Goal: Task Accomplishment & Management: Use online tool/utility

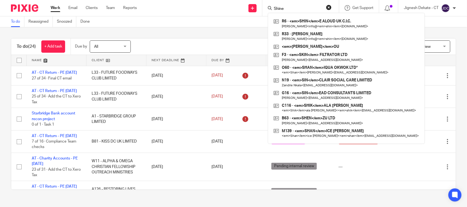
click at [152, 47] on div "Filter (1) Clear View Settings View Settings (1) Filters Clear Save Manage save…" at bounding box center [297, 46] width 315 height 12
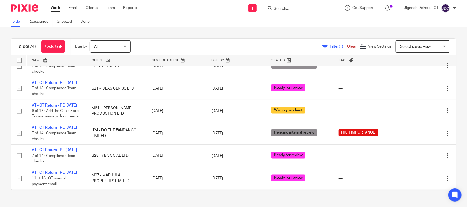
scroll to position [510, 0]
click at [275, 8] on input "Search" at bounding box center [297, 9] width 49 height 5
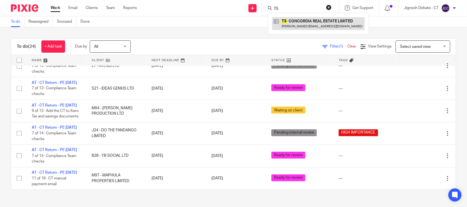
type input "T5"
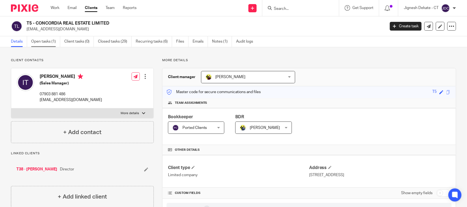
click at [43, 42] on link "Open tasks (1)" at bounding box center [45, 41] width 29 height 11
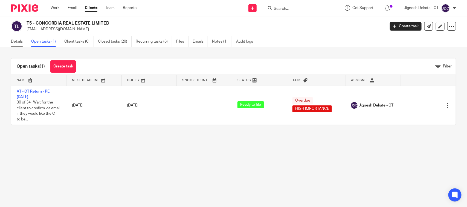
click at [16, 43] on link "Details" at bounding box center [19, 41] width 16 height 11
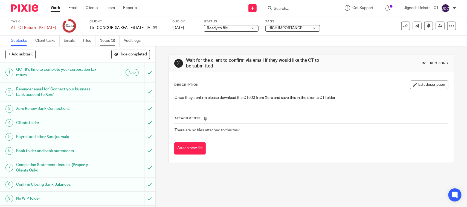
click at [107, 39] on link "Notes (3)" at bounding box center [109, 41] width 20 height 11
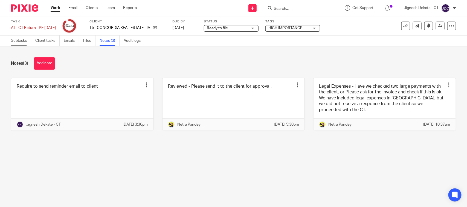
click at [15, 42] on link "Subtasks" at bounding box center [21, 41] width 20 height 11
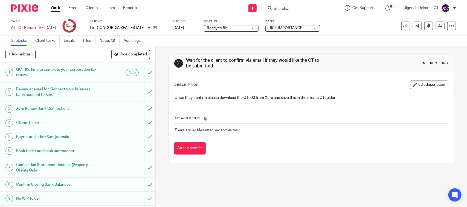
click at [281, 7] on input "Search" at bounding box center [297, 9] width 49 height 5
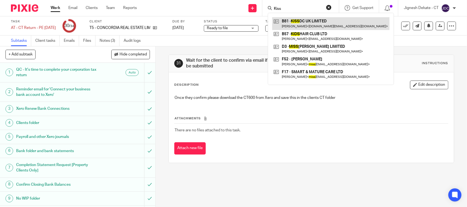
type input "Kiss"
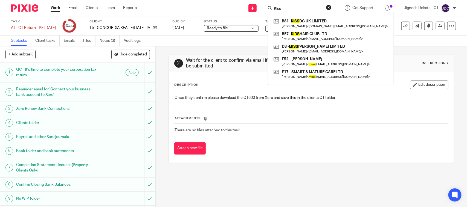
drag, startPoint x: 255, startPoint y: 171, endPoint x: 253, endPoint y: 86, distance: 85.3
click at [256, 171] on div "31 Wait for the client to confirm via email if they would like the CT to be sub…" at bounding box center [310, 108] width 285 height 125
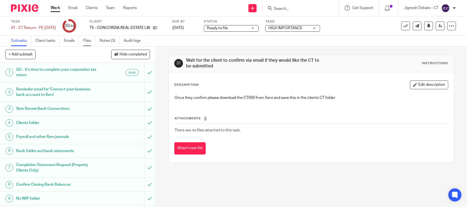
click at [86, 42] on link "Files" at bounding box center [89, 41] width 12 height 11
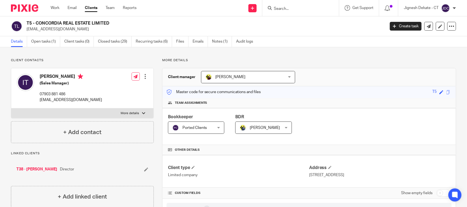
drag, startPoint x: 111, startPoint y: 24, endPoint x: 27, endPoint y: 25, distance: 84.5
click at [27, 25] on h2 "T5 - CONCORDIA REAL ESTATE LIMITED" at bounding box center [169, 23] width 284 height 6
copy h2 "T5 - CONCORDIA REAL ESTATE LIMITED"
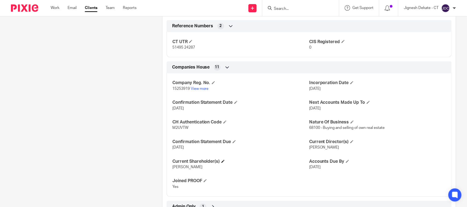
scroll to position [410, 0]
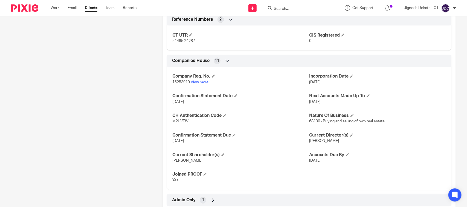
click at [180, 122] on span "M2UVTW" at bounding box center [180, 122] width 16 height 4
copy span "M2UVTW"
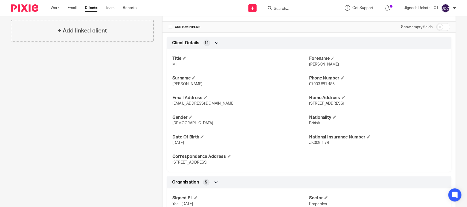
scroll to position [171, 0]
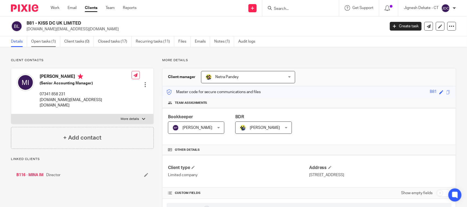
click at [41, 42] on link "Open tasks (1)" at bounding box center [45, 41] width 29 height 11
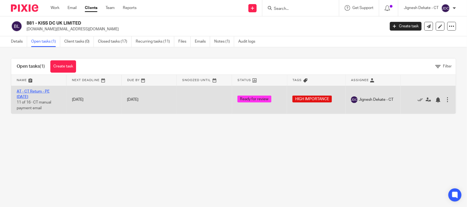
click at [38, 93] on link "AT - CT Return - PE [DATE]" at bounding box center [33, 94] width 33 height 9
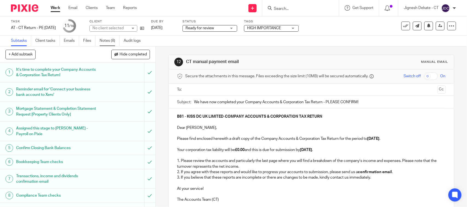
click at [106, 39] on link "Notes (8)" at bounding box center [109, 41] width 20 height 11
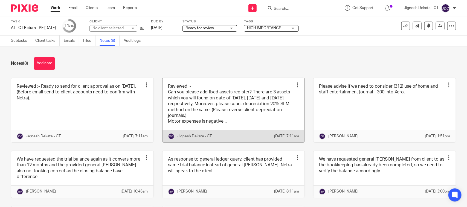
click at [214, 117] on link at bounding box center [233, 110] width 142 height 64
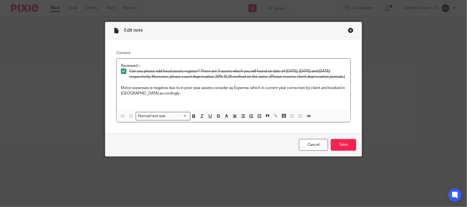
click at [351, 30] on div "Edit note" at bounding box center [233, 30] width 256 height 17
click at [341, 33] on div "Edit note" at bounding box center [233, 30] width 256 height 17
click at [348, 30] on div "Close this dialog window" at bounding box center [350, 30] width 5 height 5
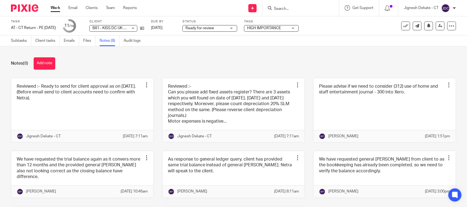
drag, startPoint x: 276, startPoint y: 7, endPoint x: 276, endPoint y: 10, distance: 3.3
click at [276, 9] on input "Search" at bounding box center [297, 9] width 49 height 5
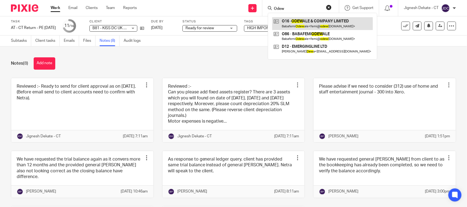
type input "Odew"
click at [304, 21] on link at bounding box center [322, 23] width 101 height 13
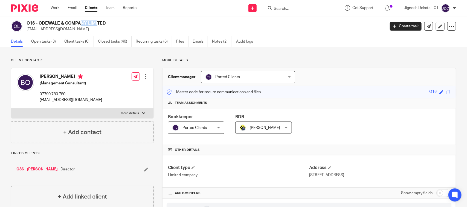
drag, startPoint x: 39, startPoint y: 23, endPoint x: 60, endPoint y: 23, distance: 21.0
click at [60, 23] on h2 "O16 - ODEWALE & COMPANY LIMITED" at bounding box center [169, 23] width 284 height 6
copy h2 "ODEWALE"
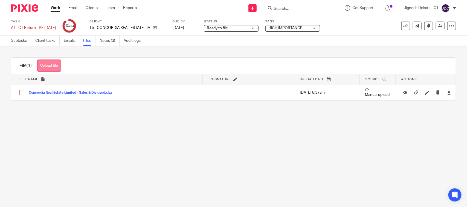
click at [52, 66] on button "Upload file" at bounding box center [49, 66] width 24 height 12
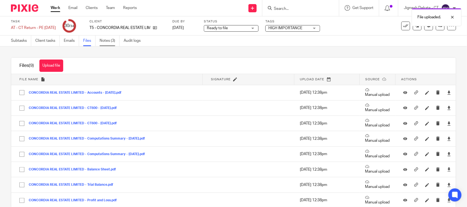
click at [102, 42] on link "Notes (3)" at bounding box center [109, 41] width 20 height 11
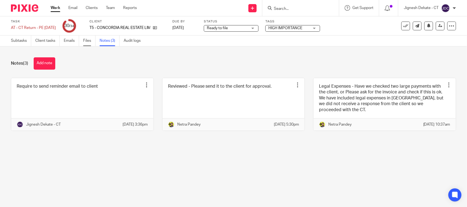
click at [85, 39] on link "Files" at bounding box center [89, 41] width 12 height 11
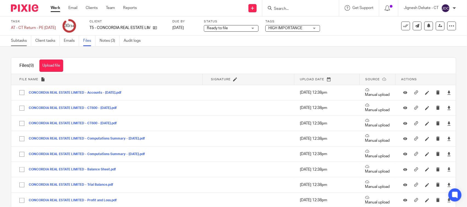
click at [16, 40] on link "Subtasks" at bounding box center [21, 41] width 20 height 11
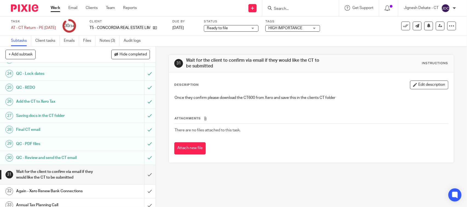
scroll to position [368, 0]
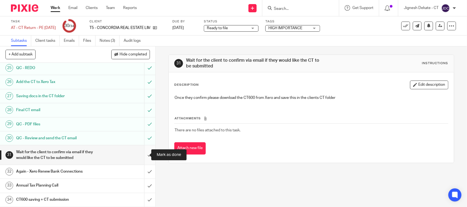
click at [143, 154] on input "submit" at bounding box center [77, 154] width 155 height 19
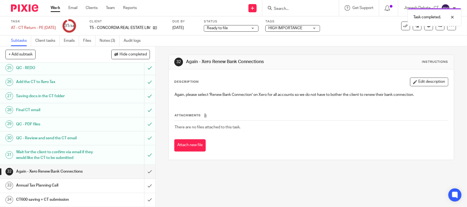
scroll to position [368, 0]
click at [142, 171] on input "submit" at bounding box center [77, 172] width 155 height 14
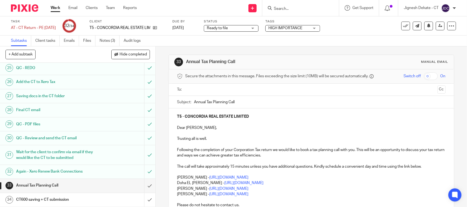
scroll to position [34, 0]
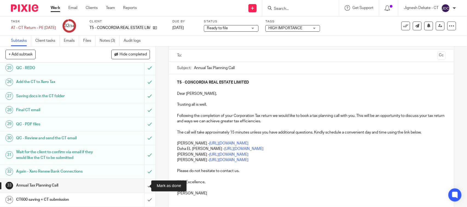
click at [143, 184] on input "submit" at bounding box center [77, 186] width 155 height 14
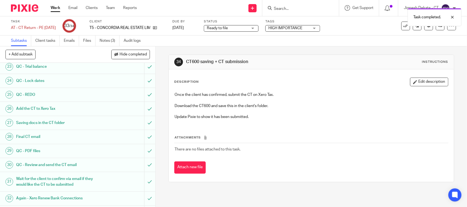
scroll to position [368, 0]
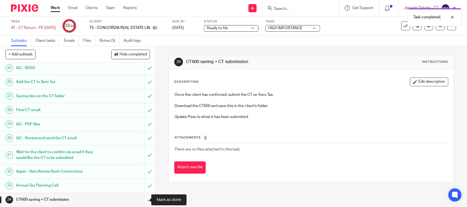
click at [143, 199] on input "submit" at bounding box center [77, 200] width 155 height 14
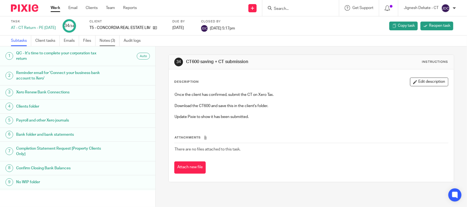
click at [112, 42] on link "Notes (3)" at bounding box center [109, 41] width 20 height 11
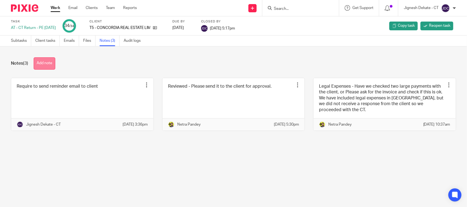
click at [40, 62] on button "Add note" at bounding box center [45, 63] width 22 height 12
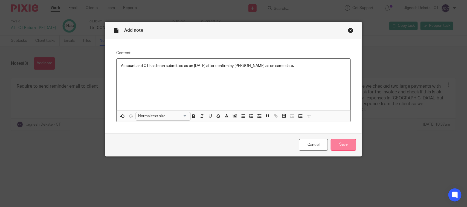
click at [330, 144] on input "Save" at bounding box center [342, 145] width 25 height 12
